Goal: Entertainment & Leisure: Consume media (video, audio)

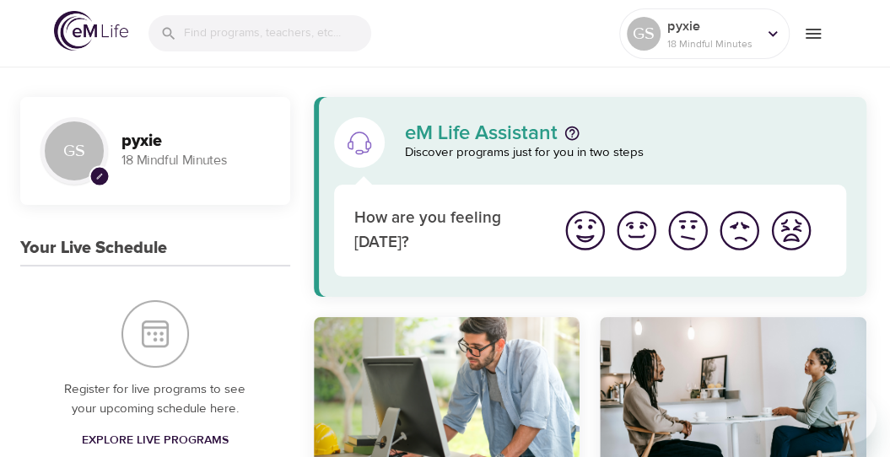
click at [737, 232] on img "I'm feeling bad" at bounding box center [739, 231] width 46 height 46
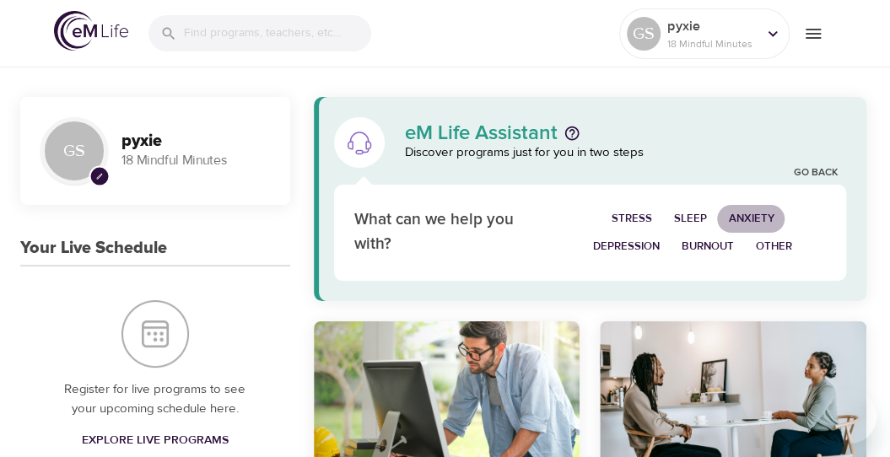
click at [756, 219] on span "Anxiety" at bounding box center [751, 218] width 46 height 19
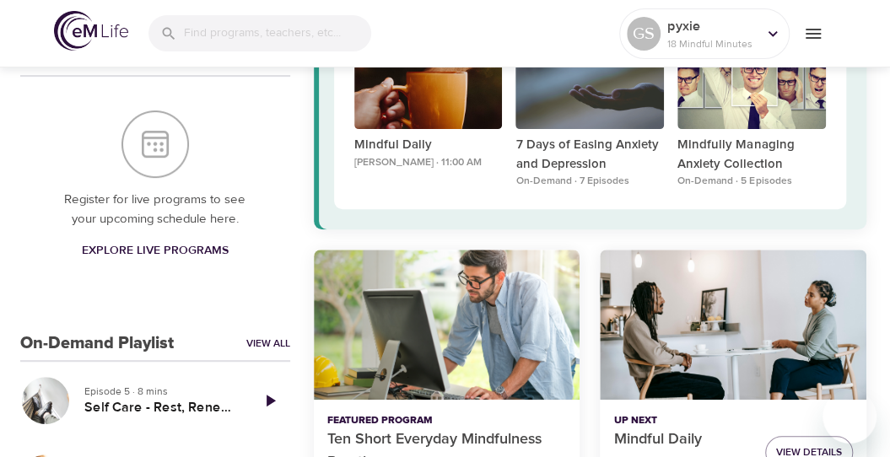
scroll to position [165, 0]
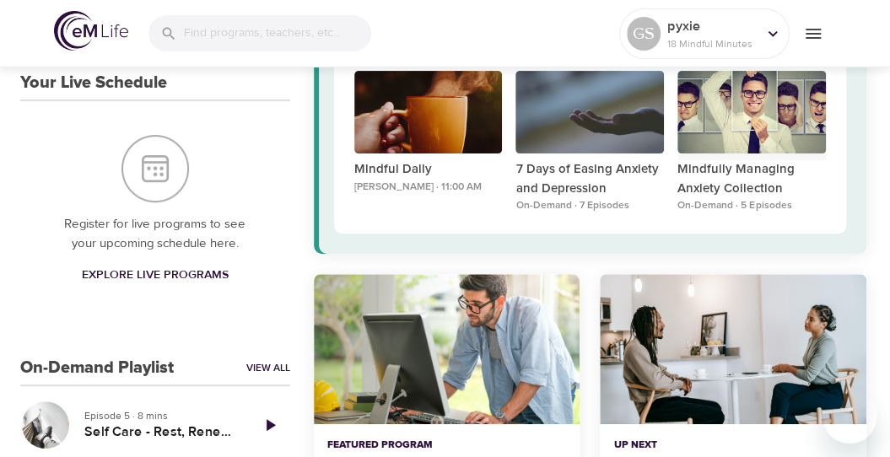
click at [736, 129] on div "Mindfully Managing Anxiety Collection" at bounding box center [751, 113] width 148 height 84
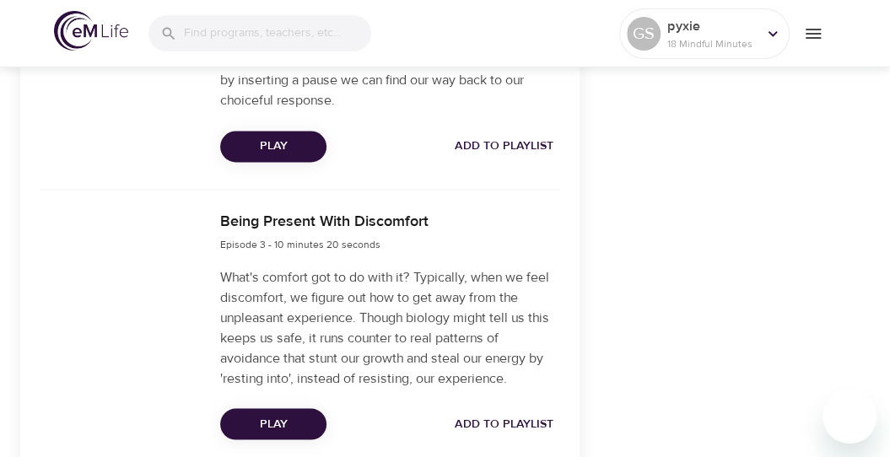
scroll to position [1103, 0]
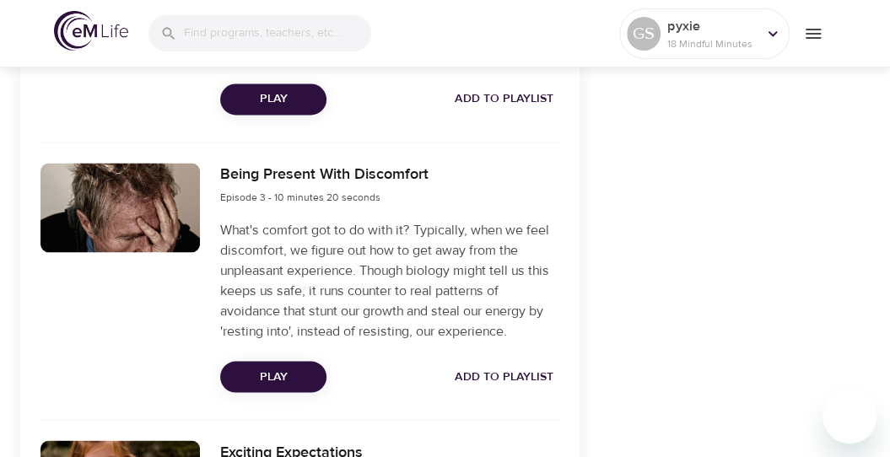
click at [285, 89] on span "Play" at bounding box center [273, 99] width 79 height 21
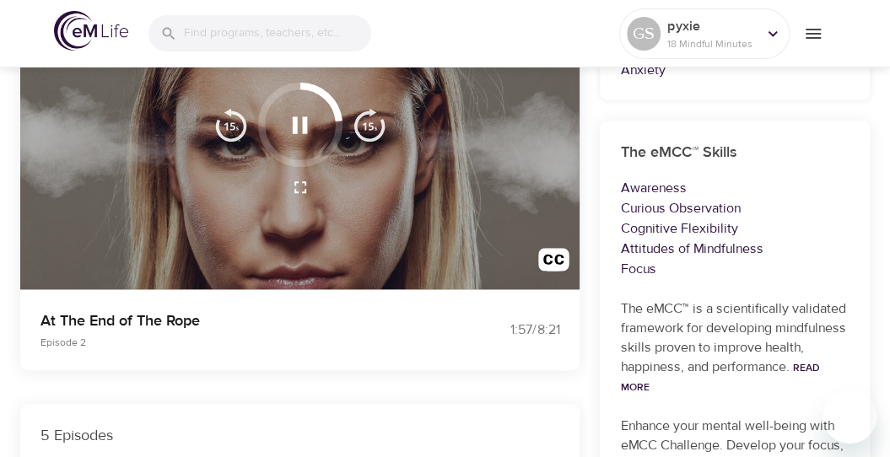
scroll to position [213, 0]
